Goal: Navigation & Orientation: Find specific page/section

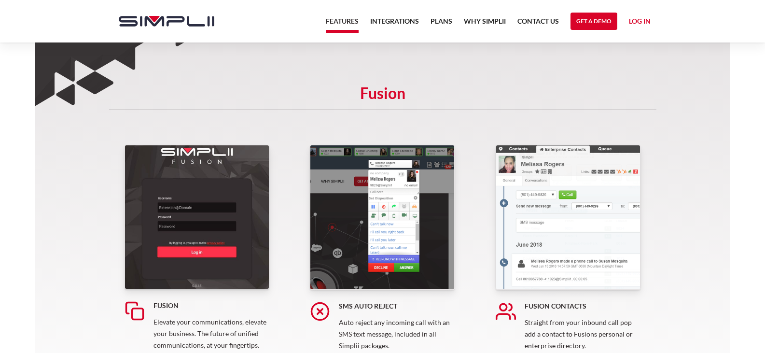
scroll to position [145, 0]
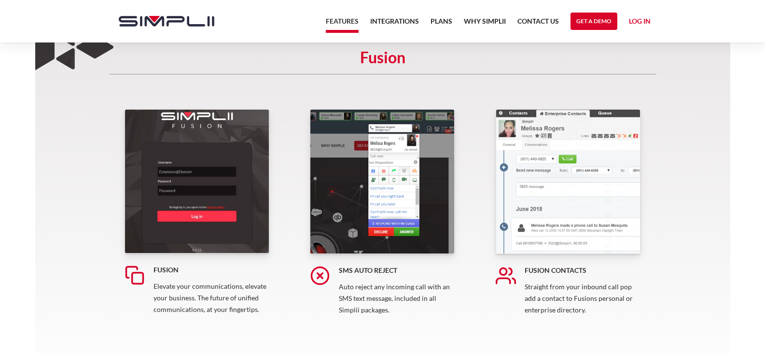
click at [226, 138] on img at bounding box center [197, 181] width 145 height 144
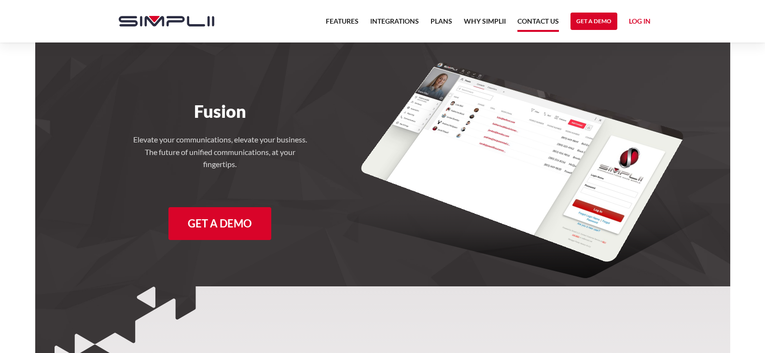
click at [530, 24] on link "Contact US" at bounding box center [539, 23] width 42 height 16
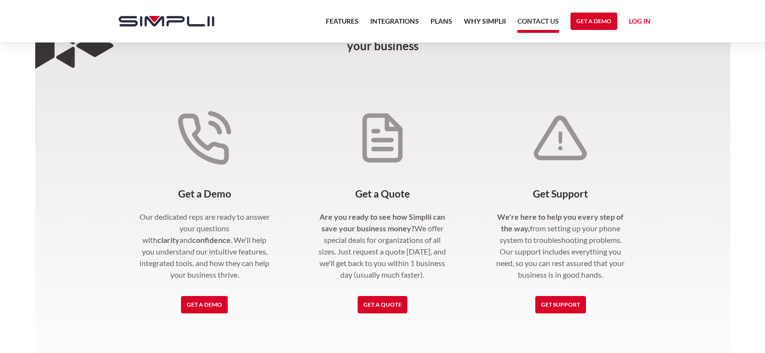
scroll to position [193, 0]
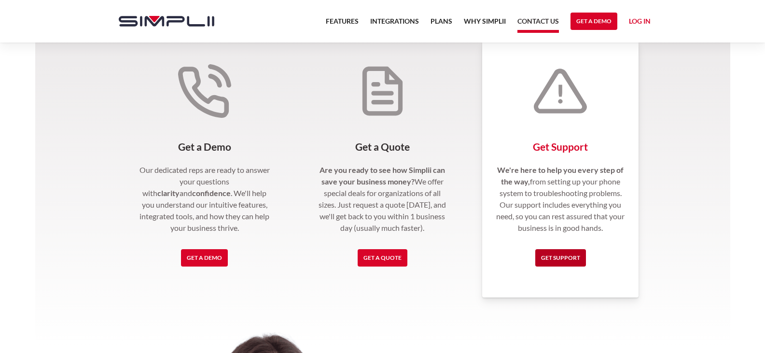
click at [573, 259] on link "Get Support" at bounding box center [560, 257] width 51 height 17
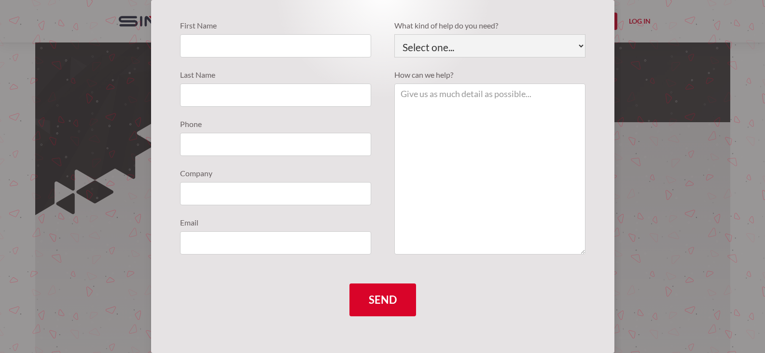
scroll to position [0, 0]
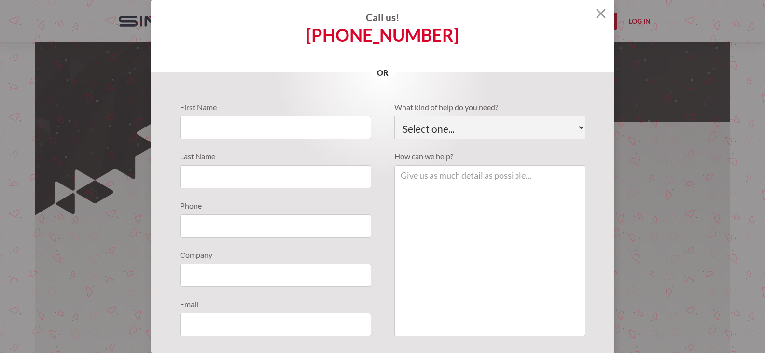
click at [596, 16] on img at bounding box center [601, 14] width 10 height 10
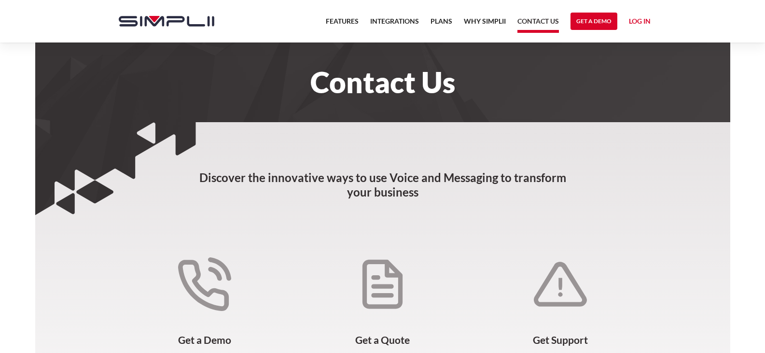
click at [636, 18] on link "Log in" at bounding box center [640, 22] width 22 height 14
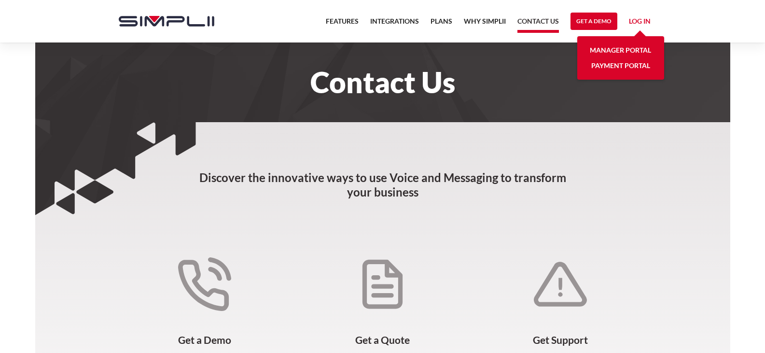
click at [636, 47] on link "Manager Portal" at bounding box center [620, 49] width 61 height 15
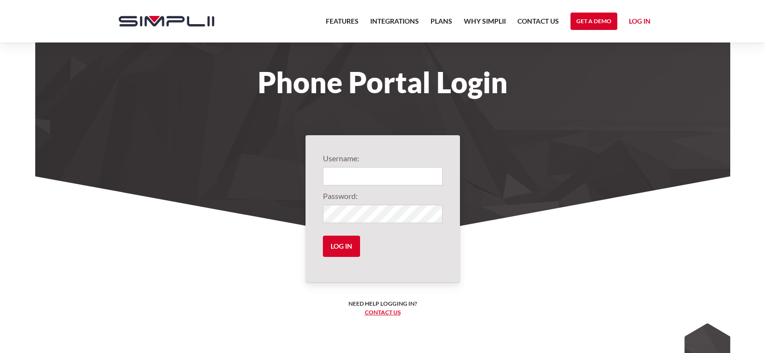
click at [170, 278] on section "Username: Password: Log in Need help logging in? ‍ Contact us Logging in... Oop…" at bounding box center [382, 301] width 695 height 251
click at [445, 22] on link "Plans" at bounding box center [442, 23] width 22 height 16
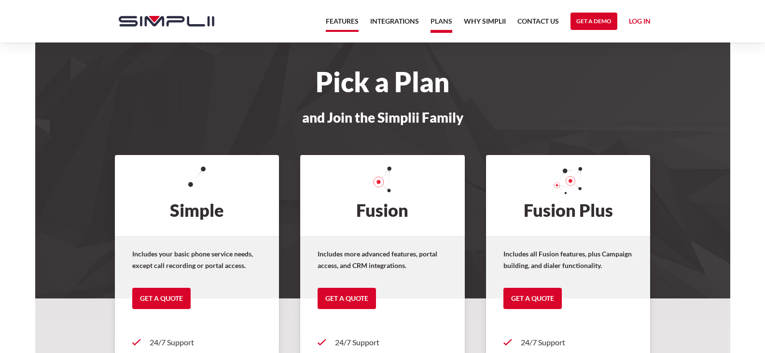
click at [342, 19] on link "Features" at bounding box center [342, 23] width 33 height 16
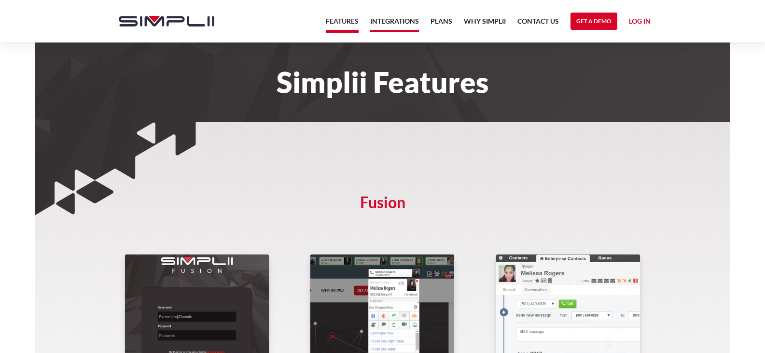
click at [392, 20] on link "Integrations" at bounding box center [394, 23] width 49 height 16
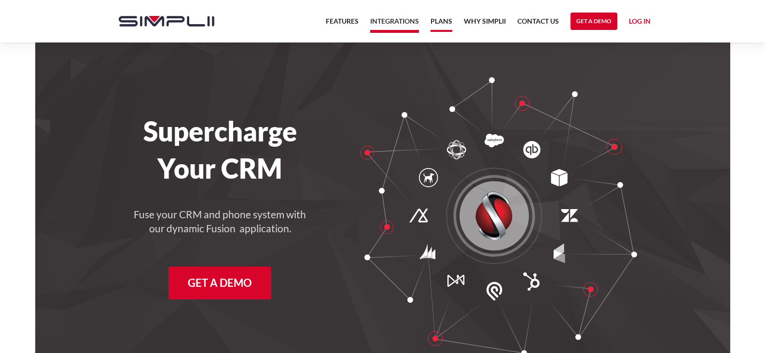
click at [432, 20] on link "Plans" at bounding box center [442, 23] width 22 height 16
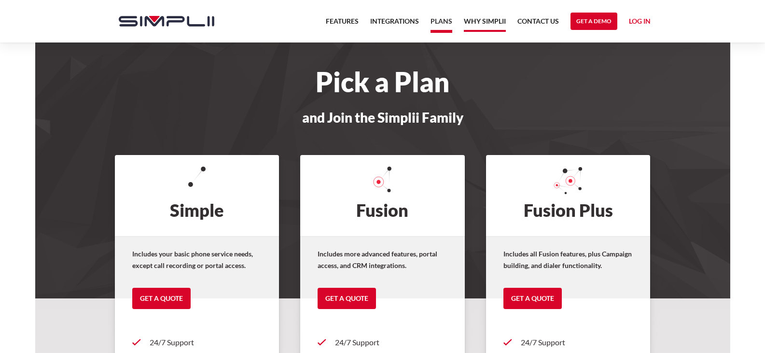
click at [486, 18] on link "Why Simplii" at bounding box center [485, 23] width 42 height 16
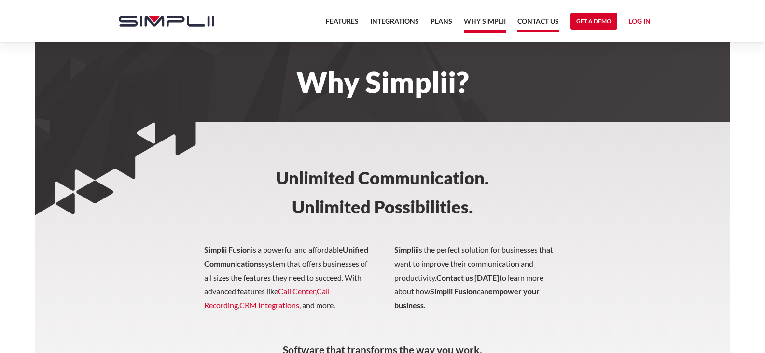
click at [550, 22] on link "Contact US" at bounding box center [539, 23] width 42 height 16
